Goal: Information Seeking & Learning: Learn about a topic

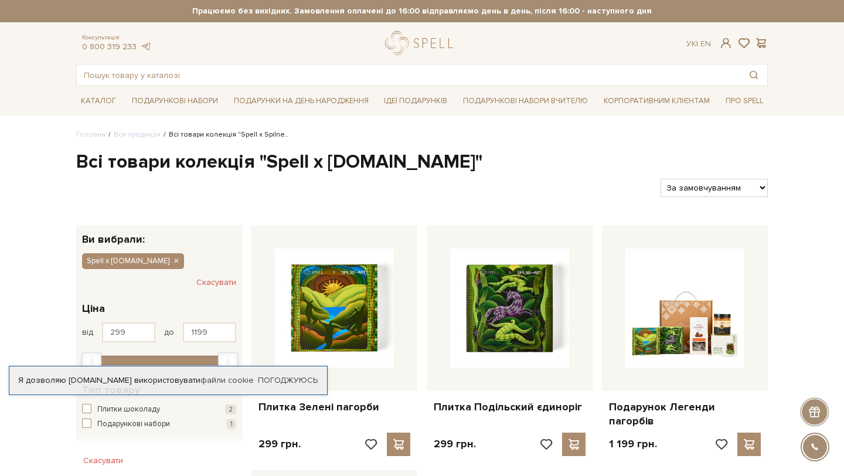
scroll to position [193, 0]
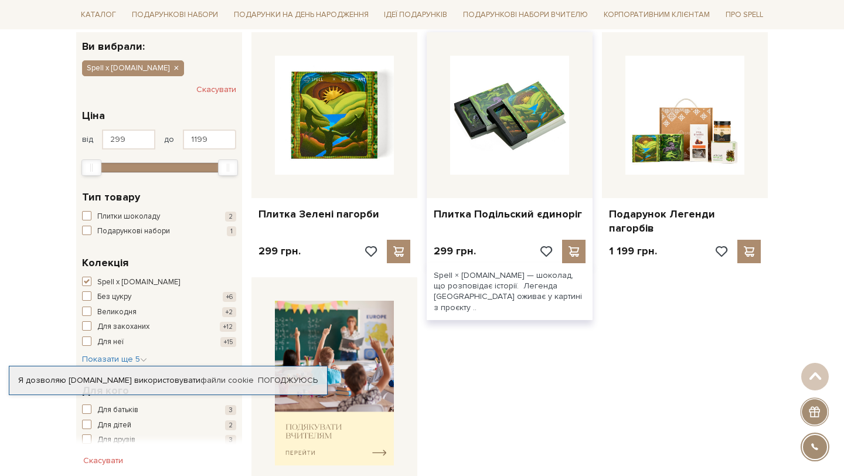
click at [504, 128] on img at bounding box center [509, 115] width 119 height 119
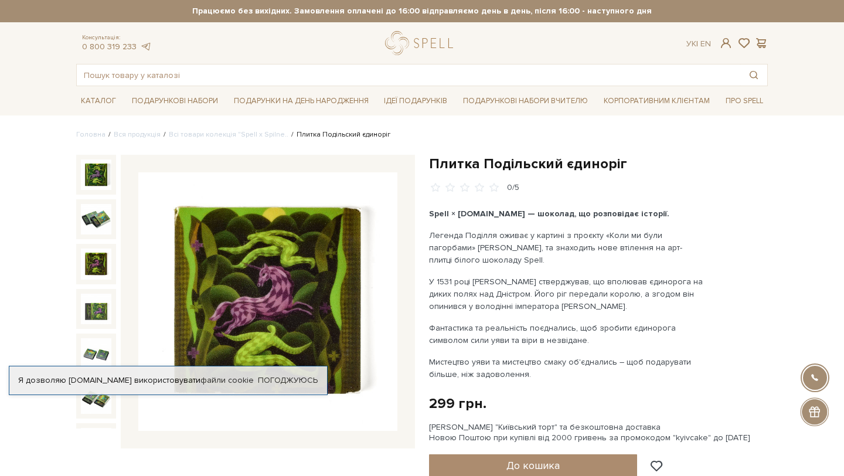
click at [98, 264] on img at bounding box center [96, 264] width 30 height 30
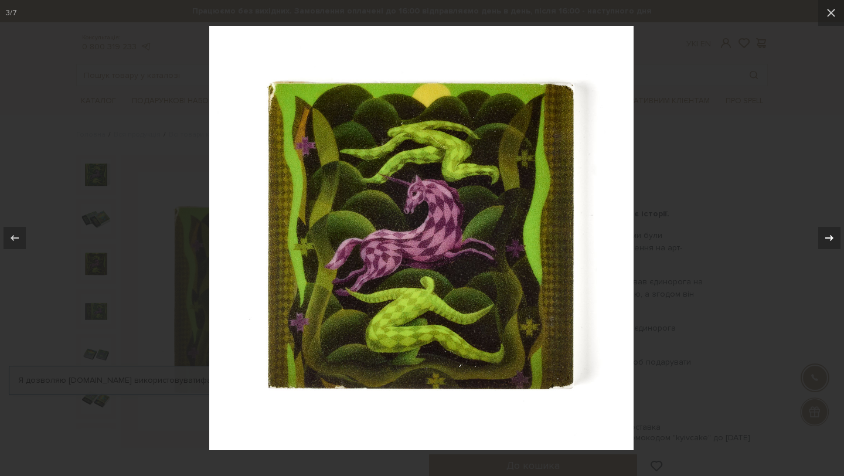
click at [826, 232] on icon at bounding box center [830, 238] width 14 height 14
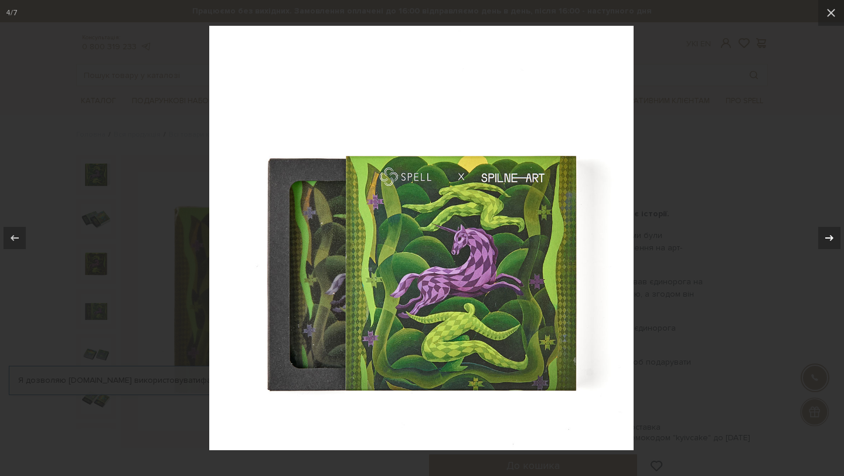
click at [826, 232] on icon at bounding box center [830, 238] width 14 height 14
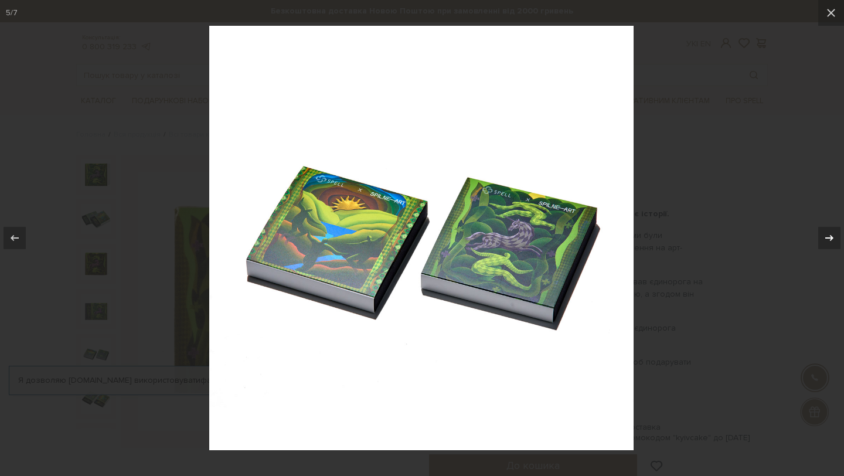
click at [826, 232] on icon at bounding box center [830, 238] width 14 height 14
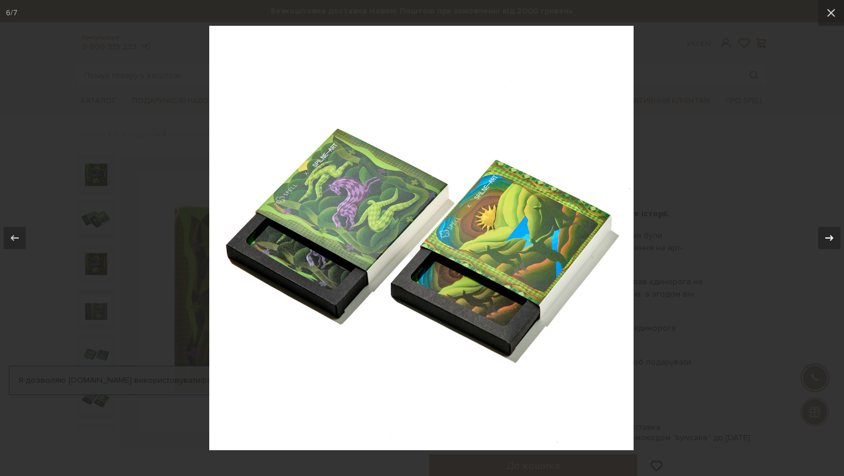
click at [826, 232] on icon at bounding box center [830, 238] width 14 height 14
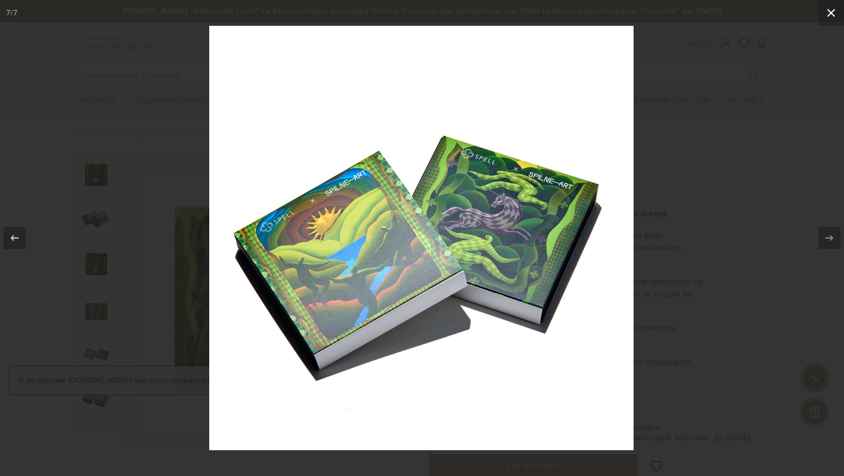
click at [829, 19] on icon at bounding box center [831, 13] width 14 height 14
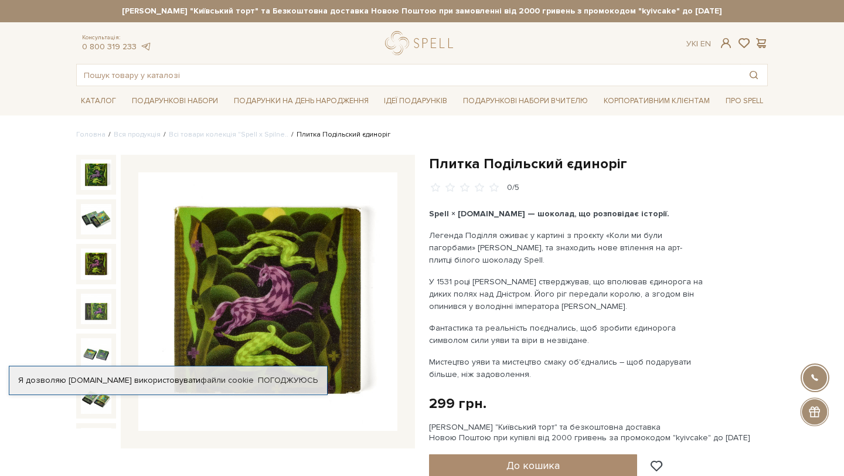
click at [833, 13] on div "Сет Цукерок "Київський торт" та Безкоштовна доставка Новою Поштою при замовленн…" at bounding box center [422, 11] width 844 height 22
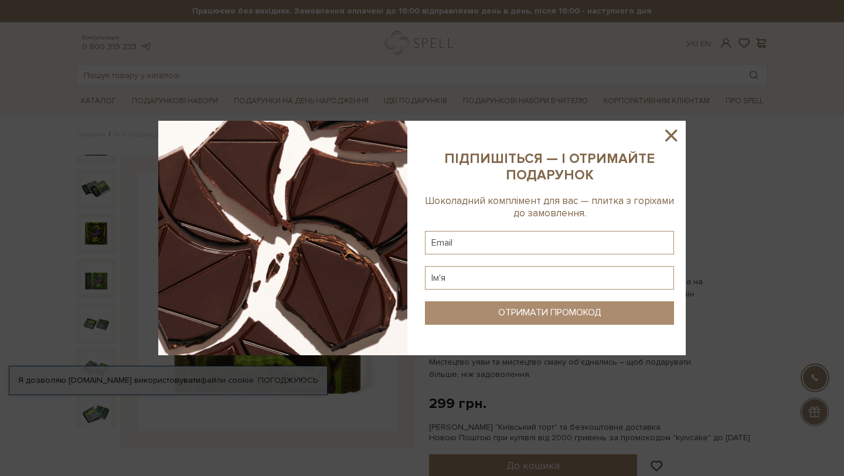
click at [675, 132] on icon at bounding box center [671, 136] width 12 height 12
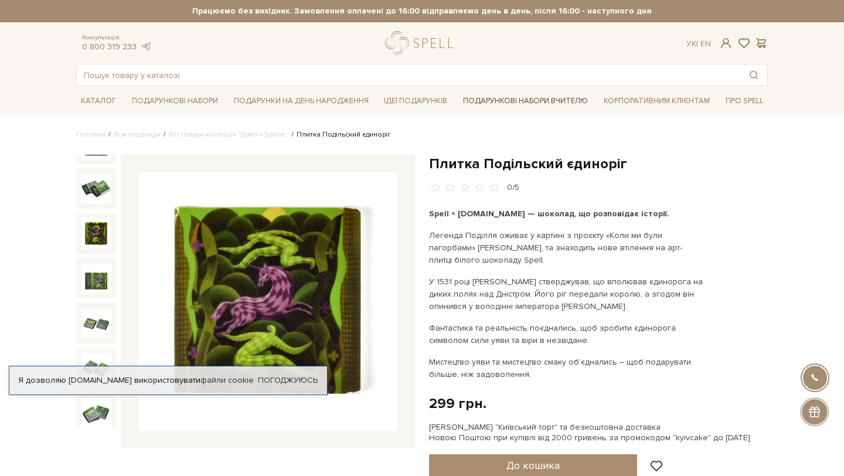
click at [533, 99] on link "Подарункові набори Вчителю" at bounding box center [526, 101] width 134 height 20
